Goal: Task Accomplishment & Management: Complete application form

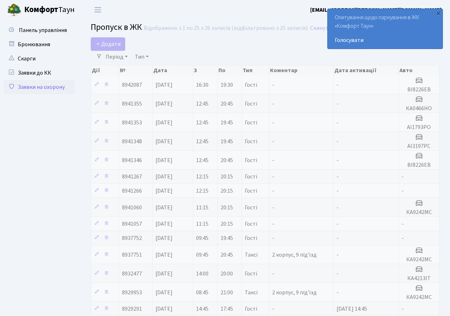
select select "25"
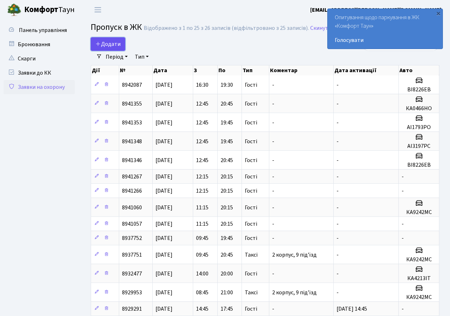
click at [99, 43] on icon at bounding box center [98, 44] width 6 height 6
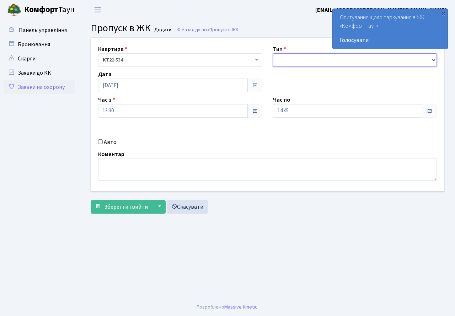
click at [279, 61] on select "- Доставка Таксі Гості Сервіс" at bounding box center [355, 60] width 164 height 14
select select "3"
click at [273, 53] on select "- Доставка Таксі Гості Сервіс" at bounding box center [355, 60] width 164 height 14
click at [322, 111] on input "14:45" at bounding box center [348, 111] width 150 height 14
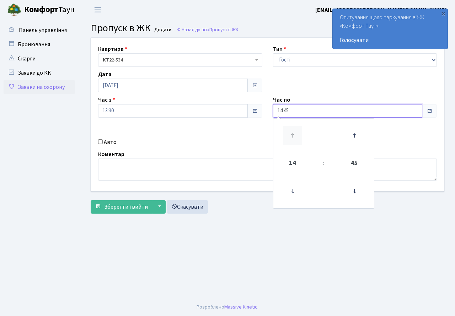
click at [294, 136] on icon at bounding box center [292, 135] width 19 height 19
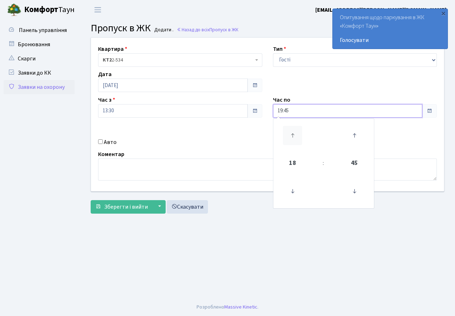
click at [294, 136] on icon at bounding box center [292, 135] width 19 height 19
type input "20:45"
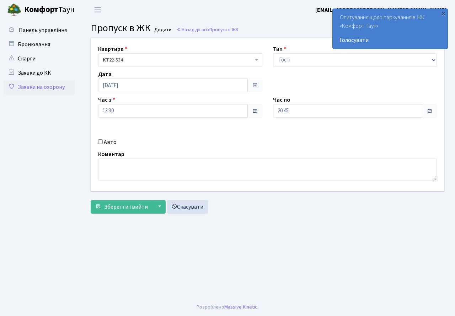
drag, startPoint x: 222, startPoint y: 149, endPoint x: 133, endPoint y: 142, distance: 89.2
click at [221, 149] on div "Квартира <b>КТ2</b>&nbsp;&nbsp;&nbsp;2-534 КТ2 2-534 Тип - Доставка Таксі Гості…" at bounding box center [268, 115] width 364 height 154
click at [117, 208] on span "Зберегти і вийти" at bounding box center [126, 207] width 44 height 8
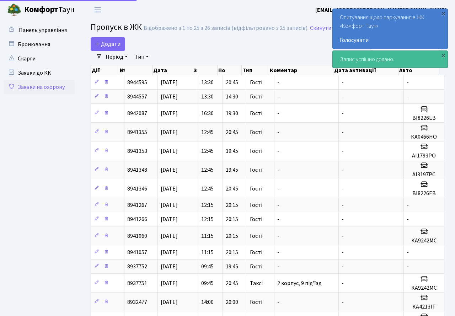
select select "25"
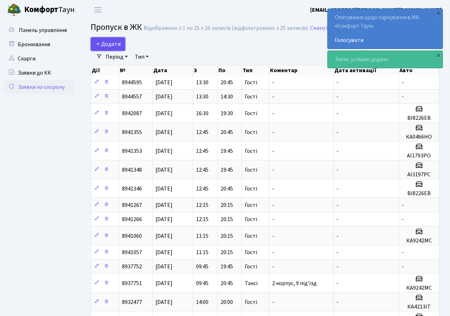
click at [110, 43] on span "Додати" at bounding box center [107, 44] width 25 height 8
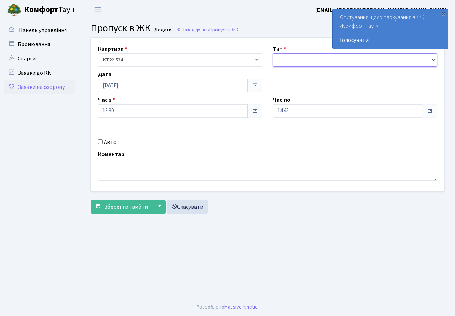
drag, startPoint x: 291, startPoint y: 59, endPoint x: 293, endPoint y: 66, distance: 7.3
click at [291, 62] on select "- Доставка Таксі Гості Сервіс" at bounding box center [355, 60] width 164 height 14
select select "3"
click at [273, 53] on select "- Доставка Таксі Гості Сервіс" at bounding box center [355, 60] width 164 height 14
drag, startPoint x: 298, startPoint y: 108, endPoint x: 297, endPoint y: 112, distance: 4.7
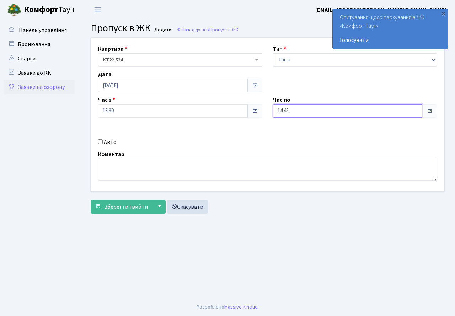
click at [298, 110] on input "14:45" at bounding box center [348, 111] width 150 height 14
click at [291, 129] on icon at bounding box center [292, 135] width 19 height 19
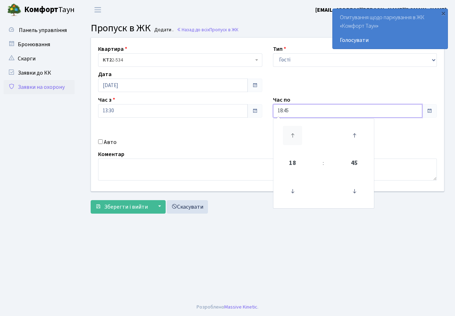
click at [291, 129] on icon at bounding box center [292, 135] width 19 height 19
type input "20:45"
click at [236, 144] on div "Авто" at bounding box center [180, 142] width 175 height 9
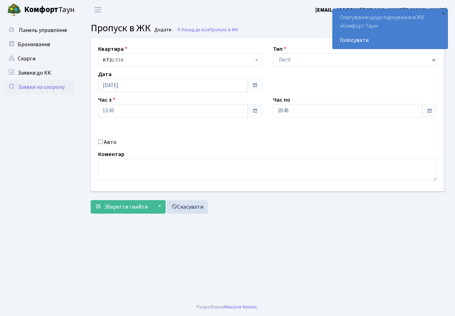
click at [100, 143] on input "Авто" at bounding box center [100, 141] width 5 height 5
checkbox input "true"
type input "R"
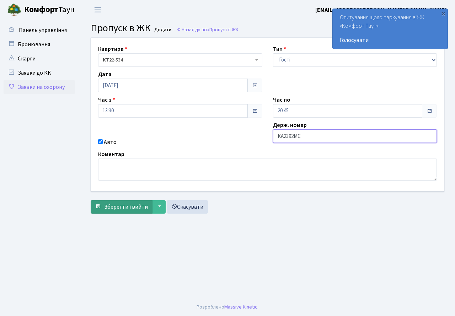
type input "КА2392МС"
click at [120, 207] on span "Зберегти і вийти" at bounding box center [126, 207] width 44 height 8
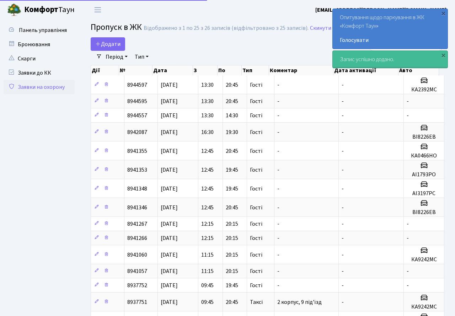
select select "25"
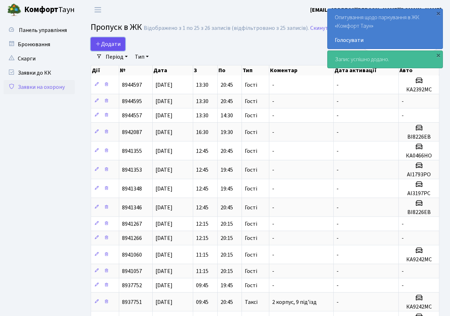
click at [105, 44] on span "Додати" at bounding box center [107, 44] width 25 height 8
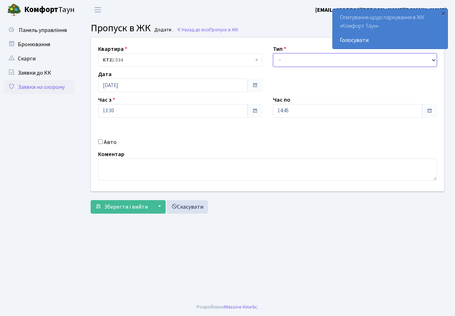
click at [293, 59] on select "- Доставка Таксі Гості Сервіс" at bounding box center [355, 60] width 164 height 14
click at [273, 53] on select "- Доставка Таксі Гості Сервіс" at bounding box center [355, 60] width 164 height 14
drag, startPoint x: 298, startPoint y: 55, endPoint x: 296, endPoint y: 64, distance: 9.0
click at [298, 55] on select "- Доставка Таксі Гості Сервіс" at bounding box center [355, 60] width 164 height 14
select select "3"
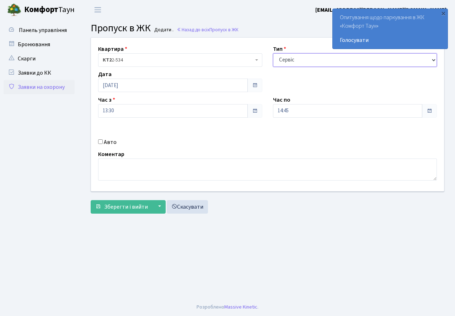
click at [273, 53] on select "- Доставка Таксі Гості Сервіс" at bounding box center [355, 60] width 164 height 14
click at [292, 113] on input "14:45" at bounding box center [348, 111] width 150 height 14
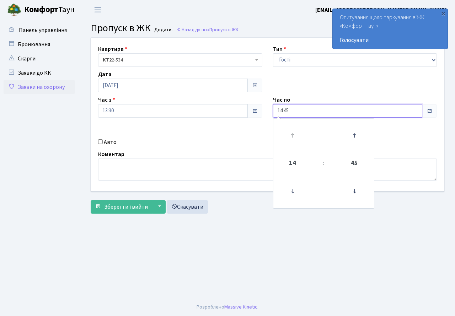
click at [297, 126] on link at bounding box center [292, 136] width 21 height 26
click at [293, 129] on icon at bounding box center [292, 135] width 19 height 19
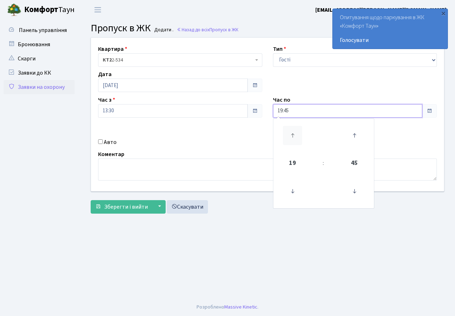
click at [293, 129] on icon at bounding box center [292, 135] width 19 height 19
type input "20:45"
drag, startPoint x: 185, startPoint y: 133, endPoint x: 145, endPoint y: 150, distance: 43.0
click at [184, 134] on div "Квартира <b>КТ2</b>&nbsp;&nbsp;&nbsp;2-534 КТ2 2-534 Тип - Доставка Таксі Гості…" at bounding box center [268, 115] width 364 height 154
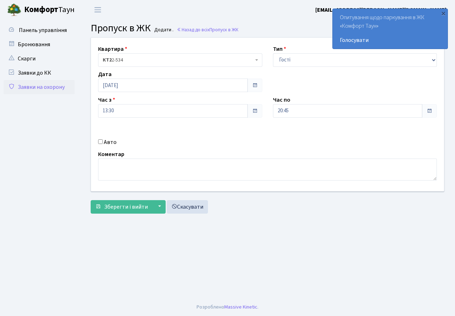
click at [100, 142] on input "Авто" at bounding box center [100, 141] width 5 height 5
checkbox input "true"
type input "АІ9797АА"
click at [124, 207] on span "Зберегти і вийти" at bounding box center [126, 207] width 44 height 8
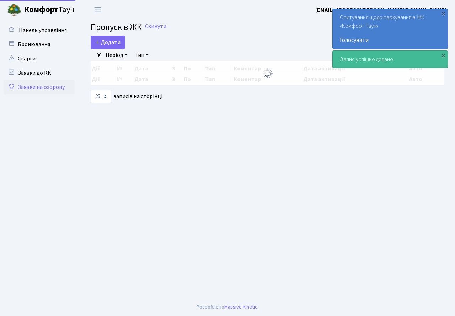
select select "25"
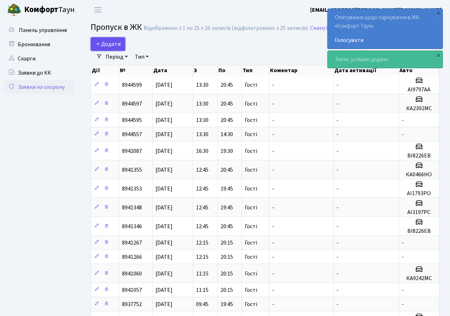
click at [112, 43] on span "Додати" at bounding box center [107, 44] width 25 height 8
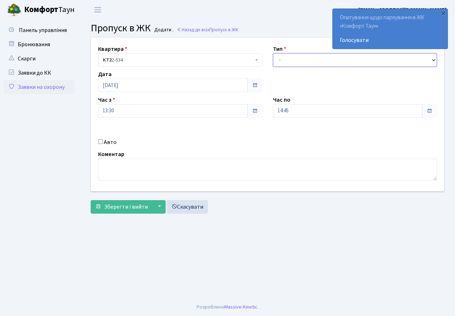
click at [278, 62] on select "- Доставка Таксі Гості Сервіс" at bounding box center [355, 60] width 164 height 14
select select "3"
click at [273, 53] on select "- Доставка Таксі Гості Сервіс" at bounding box center [355, 60] width 164 height 14
drag, startPoint x: 297, startPoint y: 108, endPoint x: 296, endPoint y: 117, distance: 8.9
click at [297, 108] on input "14:45" at bounding box center [348, 111] width 150 height 14
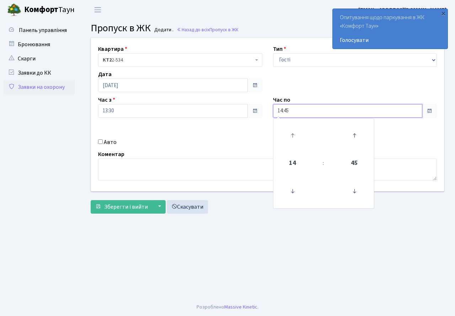
click at [293, 124] on link at bounding box center [292, 136] width 21 height 26
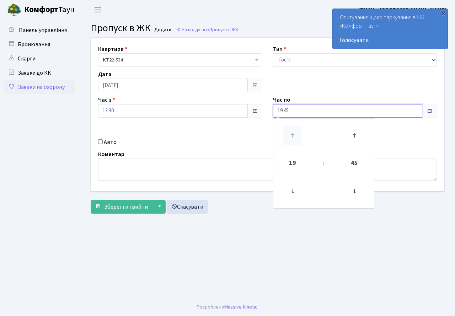
click at [296, 134] on icon at bounding box center [292, 135] width 19 height 19
type input "20:45"
drag, startPoint x: 239, startPoint y: 140, endPoint x: 222, endPoint y: 143, distance: 17.4
click at [234, 141] on div "Авто" at bounding box center [180, 142] width 175 height 9
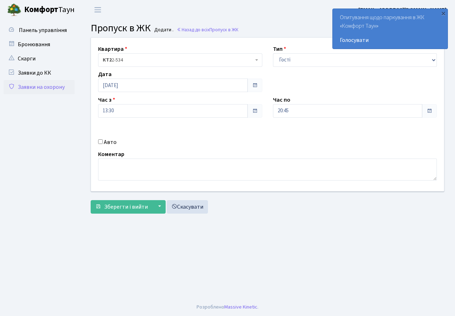
click at [101, 141] on input "Авто" at bounding box center [100, 141] width 5 height 5
checkbox input "true"
type input "У"
type input "КА1183ЕЕ"
click at [118, 204] on span "Зберегти і вийти" at bounding box center [126, 207] width 44 height 8
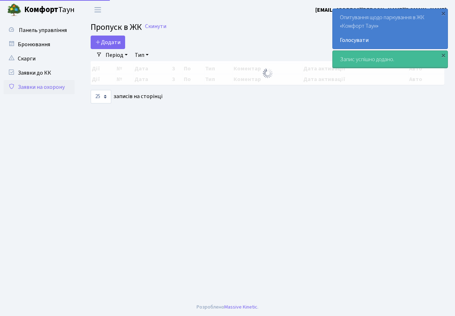
select select "25"
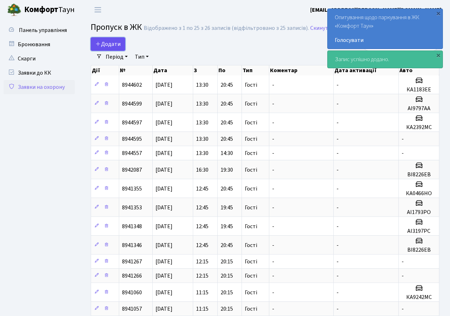
click at [111, 43] on span "Додати" at bounding box center [107, 44] width 25 height 8
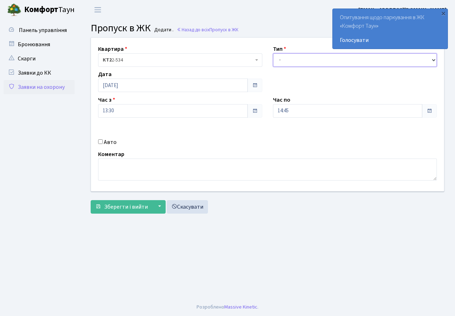
click at [303, 63] on select "- Доставка Таксі Гості Сервіс" at bounding box center [355, 60] width 164 height 14
select select "3"
click at [273, 53] on select "- Доставка Таксі Гості Сервіс" at bounding box center [355, 60] width 164 height 14
click at [295, 107] on input "14:45" at bounding box center [348, 111] width 150 height 14
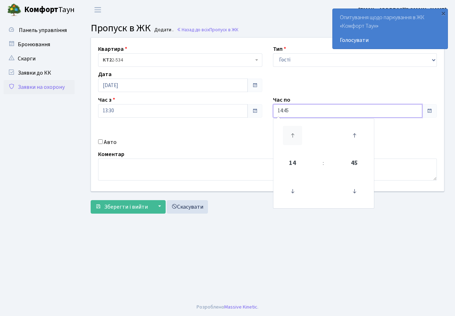
click at [289, 129] on icon at bounding box center [292, 135] width 19 height 19
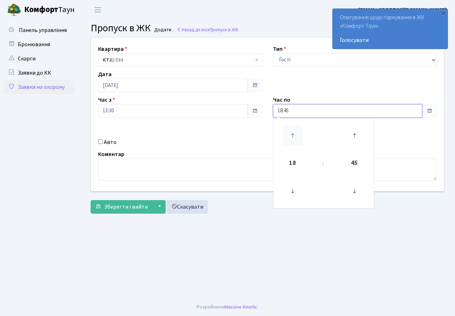
type input "19:45"
click at [186, 142] on div "Авто" at bounding box center [180, 142] width 175 height 9
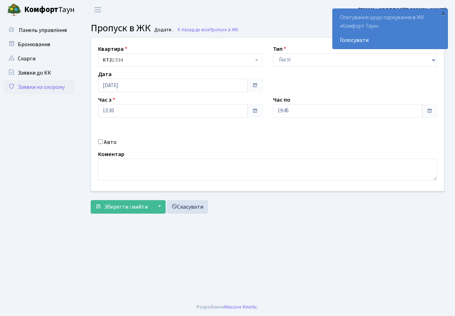
click at [100, 142] on input "Авто" at bounding box center [100, 141] width 5 height 5
checkbox input "true"
type input "КА29"
